Goal: Task Accomplishment & Management: Manage account settings

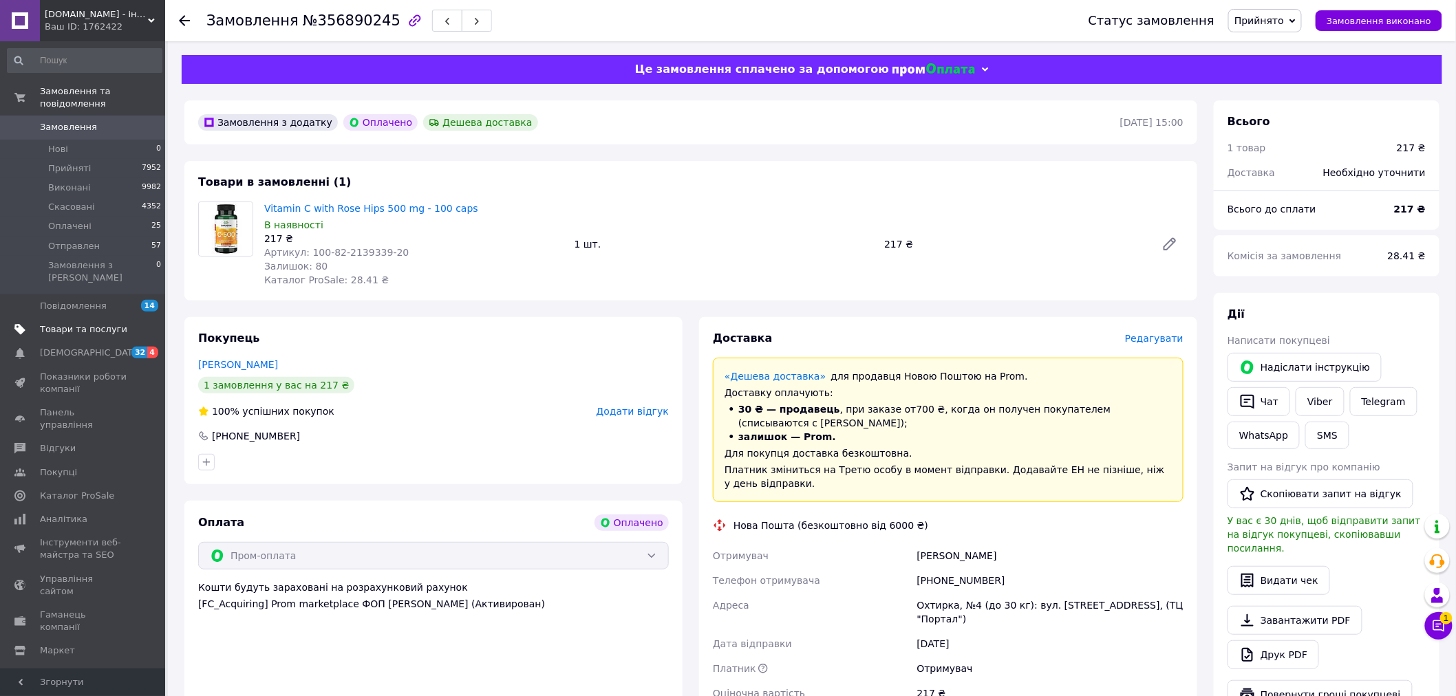
click at [111, 323] on span "Товари та послуги" at bounding box center [83, 329] width 87 height 12
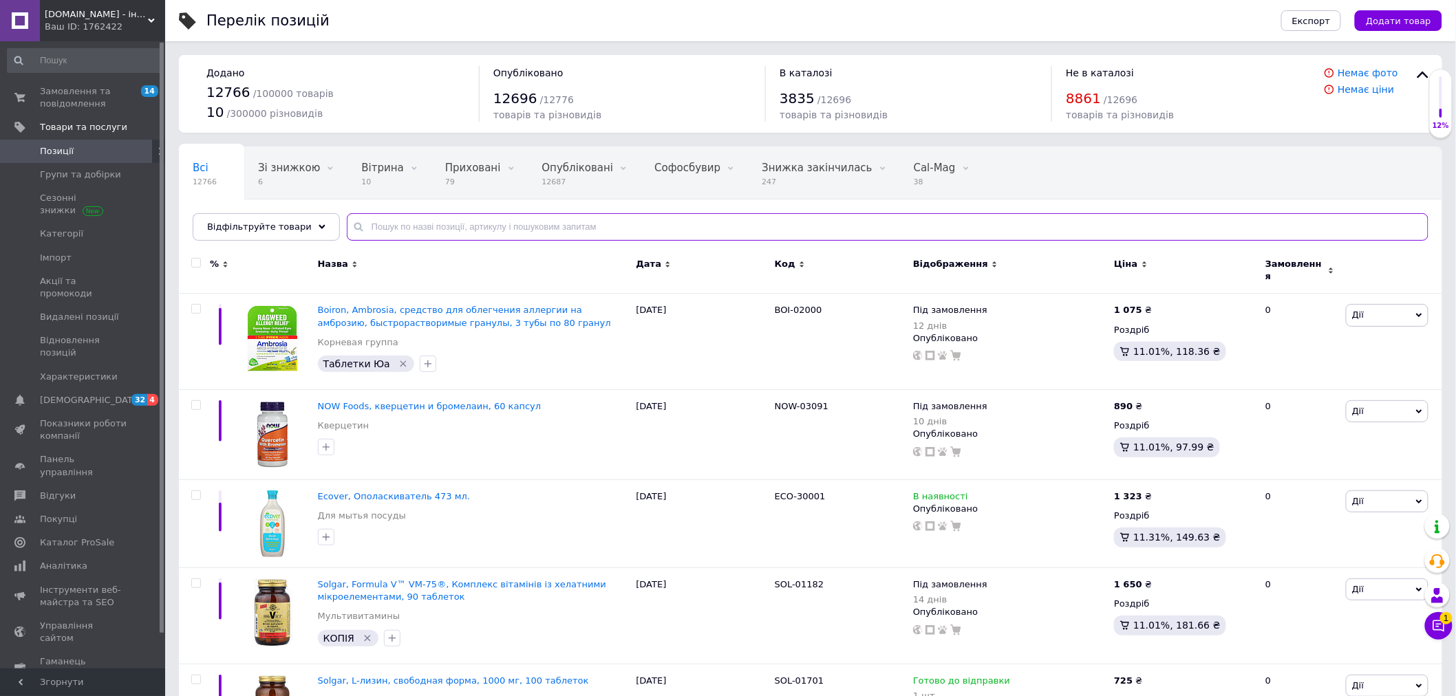
click at [363, 224] on input "text" at bounding box center [888, 227] width 1082 height 28
paste input "100-82-2139339-20"
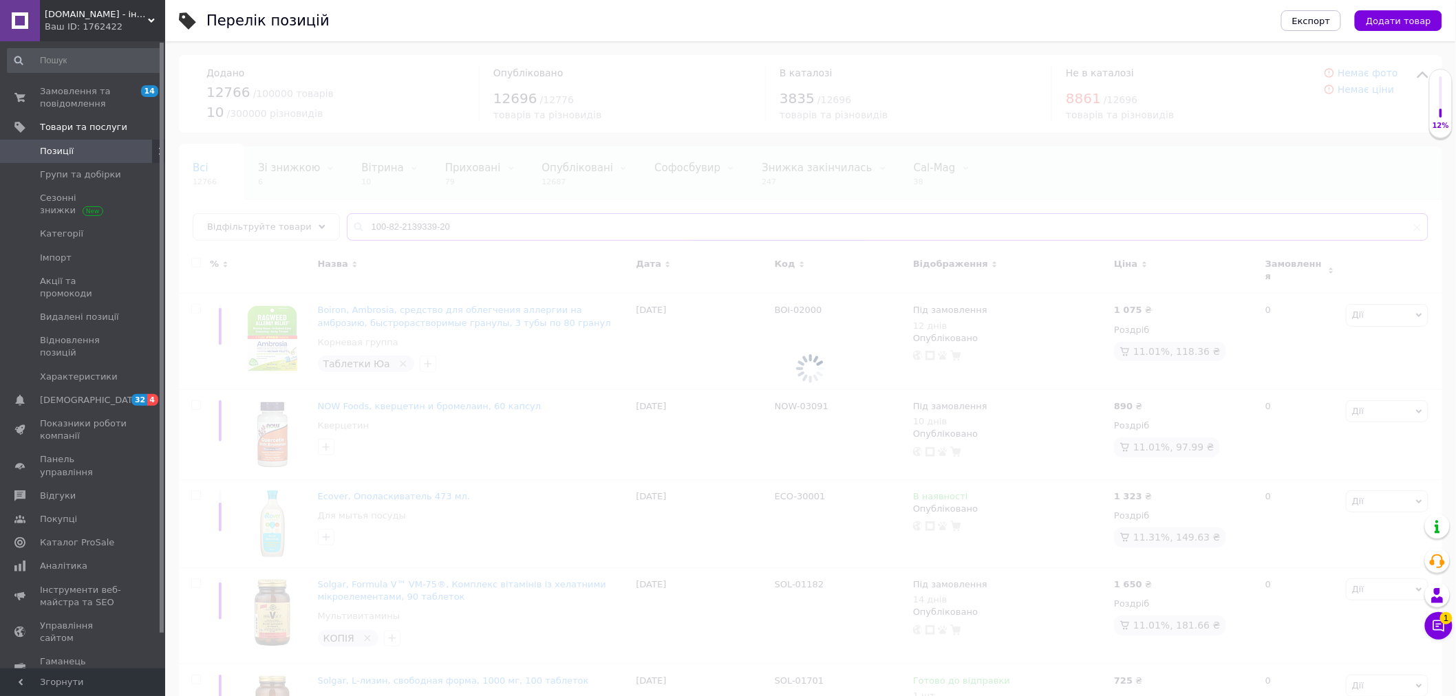
type input "100-82-2139339-20"
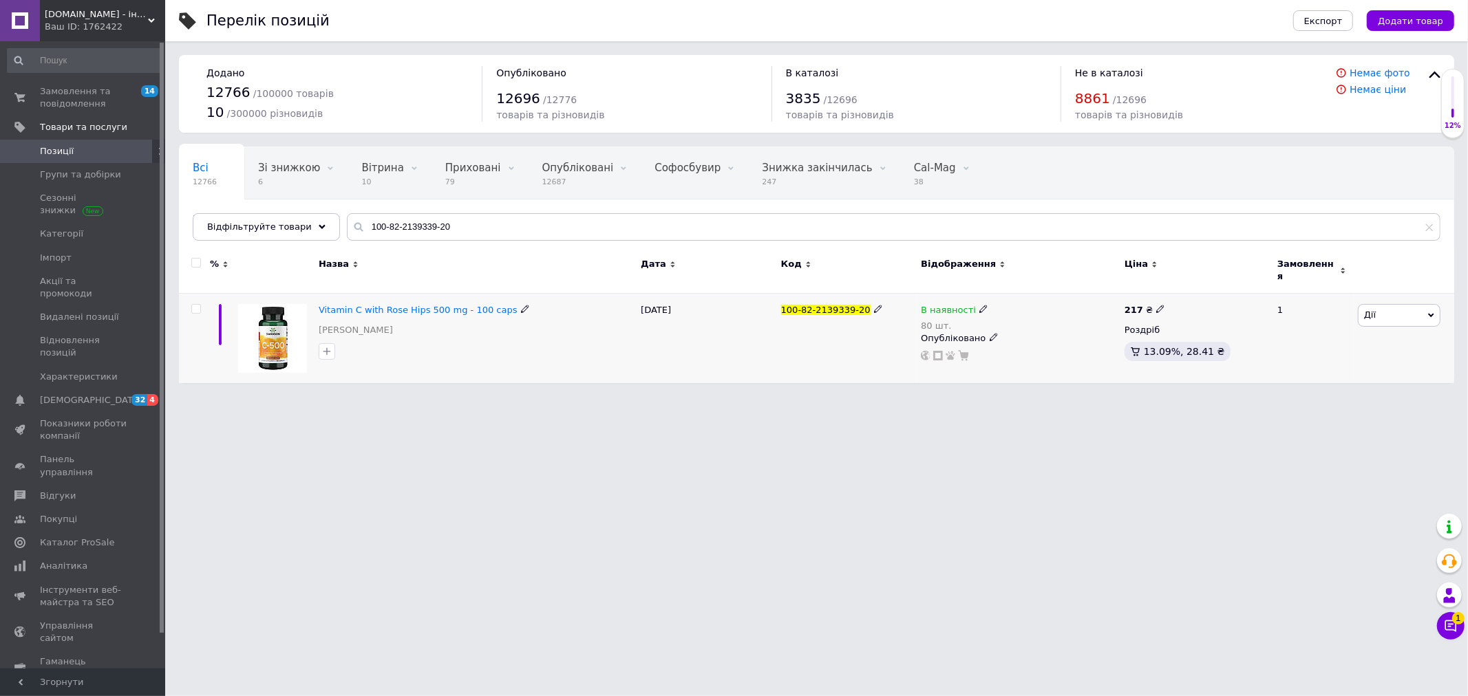
click at [1432, 314] on icon at bounding box center [1431, 316] width 6 height 4
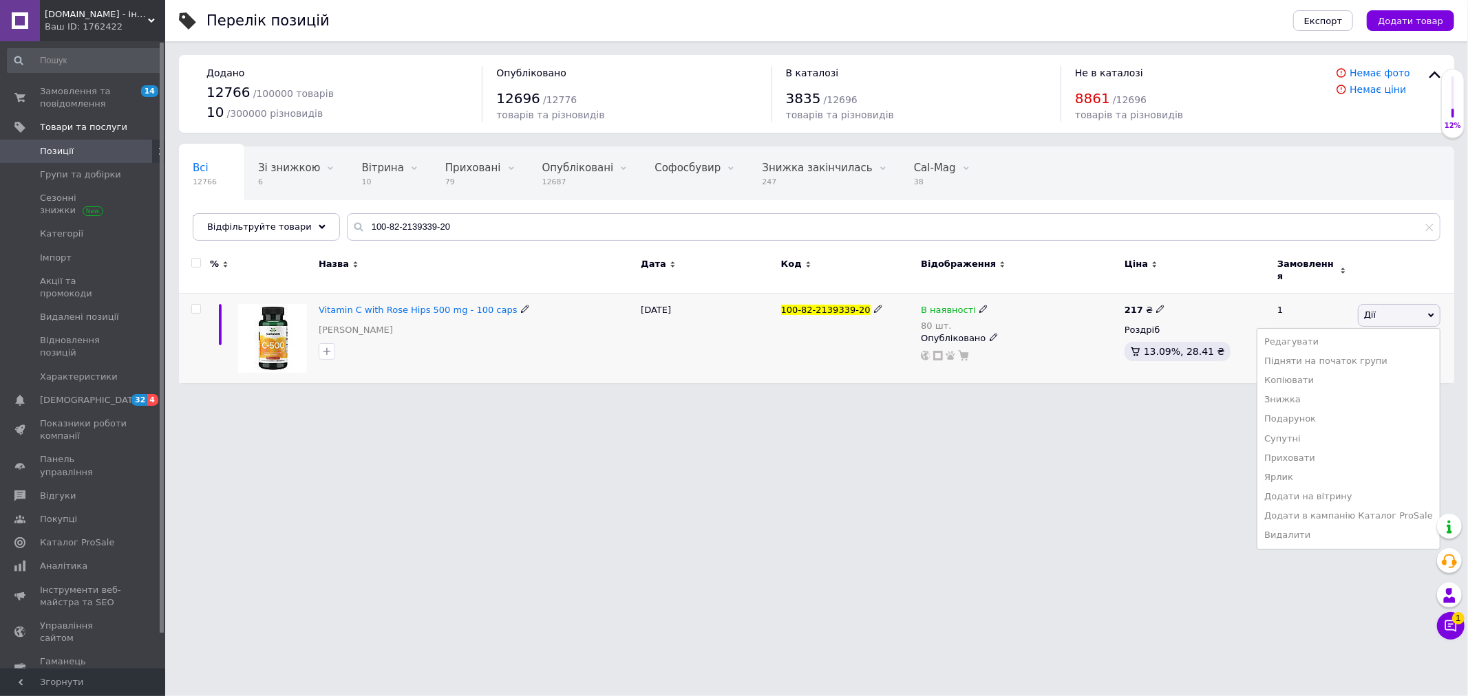
click at [979, 305] on icon at bounding box center [983, 309] width 8 height 8
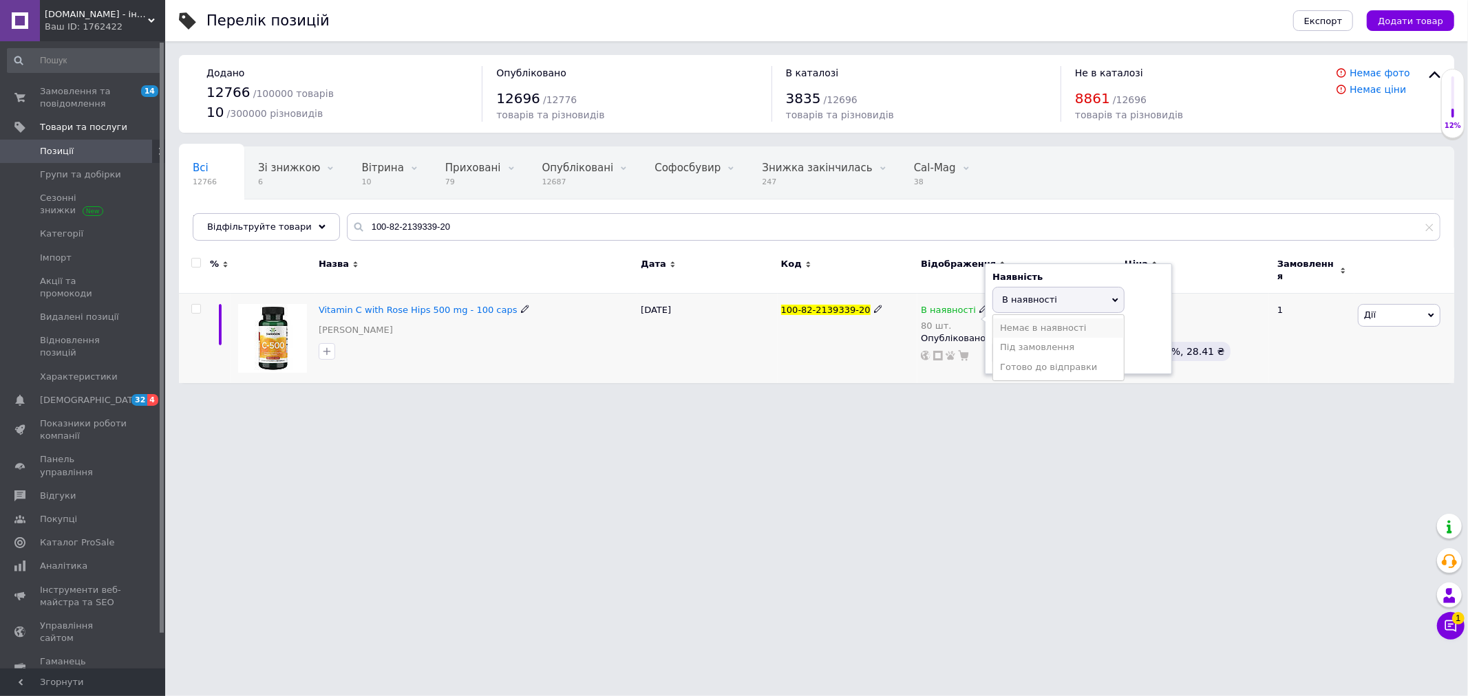
click at [1014, 323] on li "Немає в наявності" at bounding box center [1058, 328] width 131 height 19
click at [1026, 397] on html "[DOMAIN_NAME] - інтернет-магазин для здорового життя Ваш ID: 1762422 Сайт [DOMA…" at bounding box center [734, 198] width 1468 height 397
click at [1014, 367] on input "80" at bounding box center [1044, 381] width 105 height 28
type input "8"
click at [786, 397] on html "[DOMAIN_NAME] - інтернет-магазин для здорового життя Ваш ID: 1762422 Сайт [DOMA…" at bounding box center [734, 198] width 1468 height 397
